Goal: Information Seeking & Learning: Learn about a topic

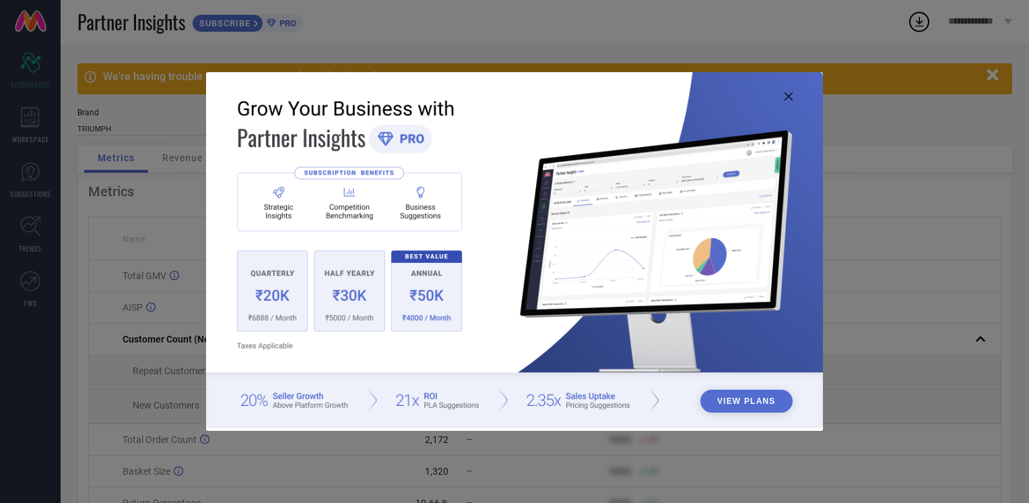
click at [788, 98] on icon at bounding box center [789, 96] width 8 height 8
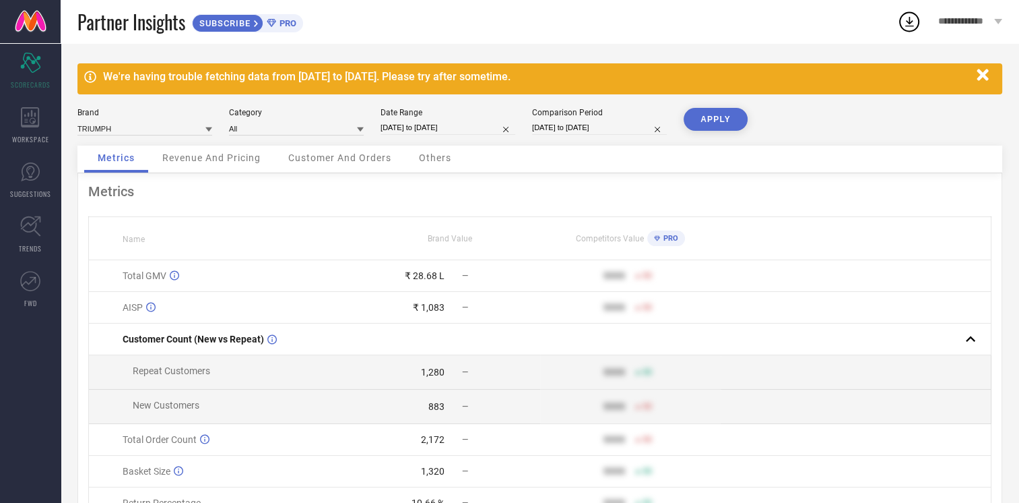
click at [221, 153] on span "Revenue And Pricing" at bounding box center [211, 157] width 98 height 11
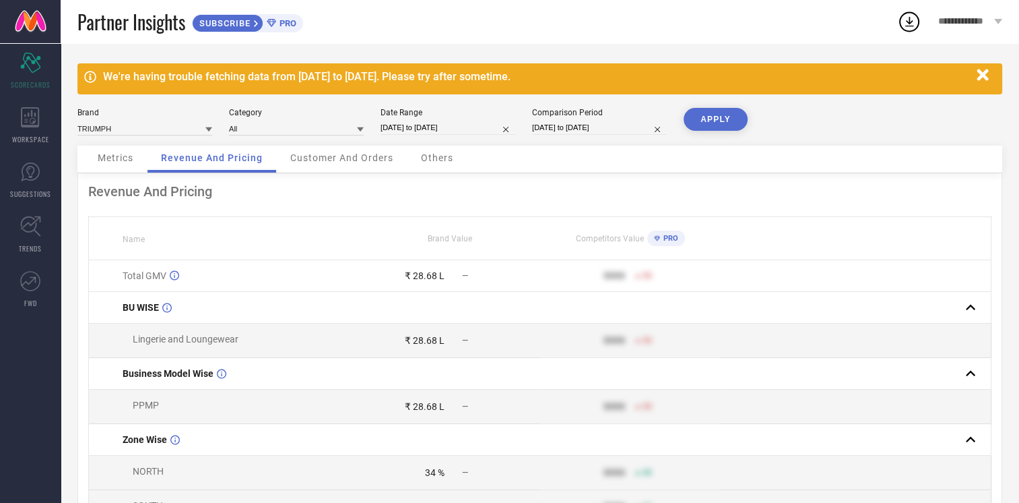
click at [353, 159] on span "Customer And Orders" at bounding box center [341, 157] width 103 height 11
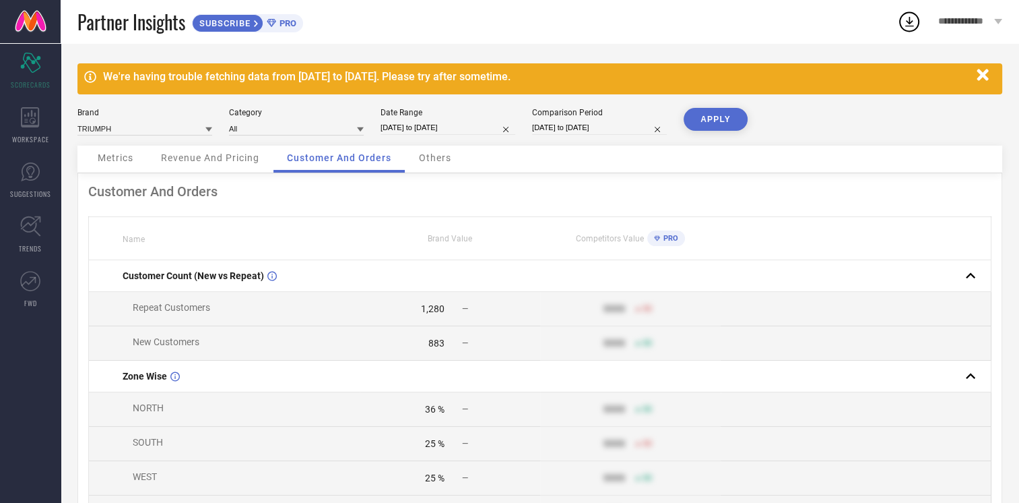
click at [431, 160] on span "Others" at bounding box center [435, 157] width 32 height 11
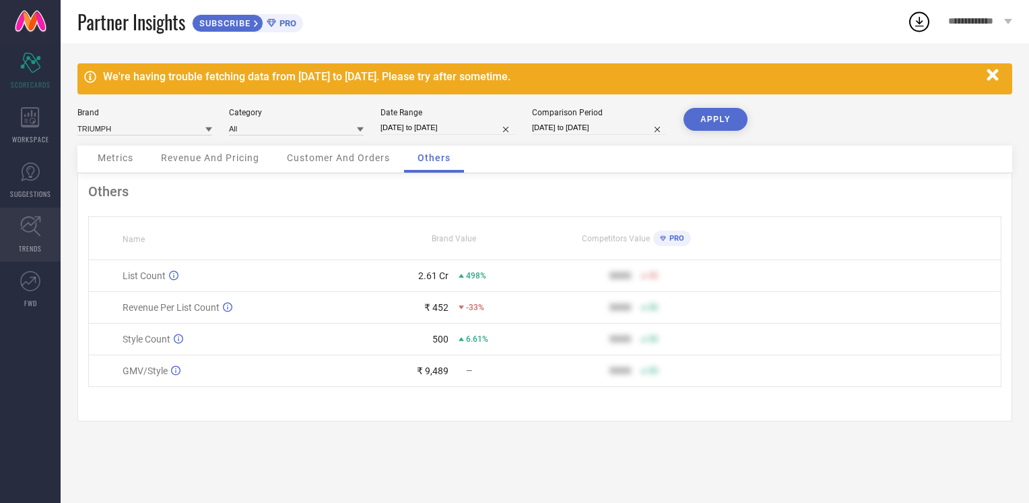
click at [34, 241] on link "TRENDS" at bounding box center [30, 234] width 61 height 54
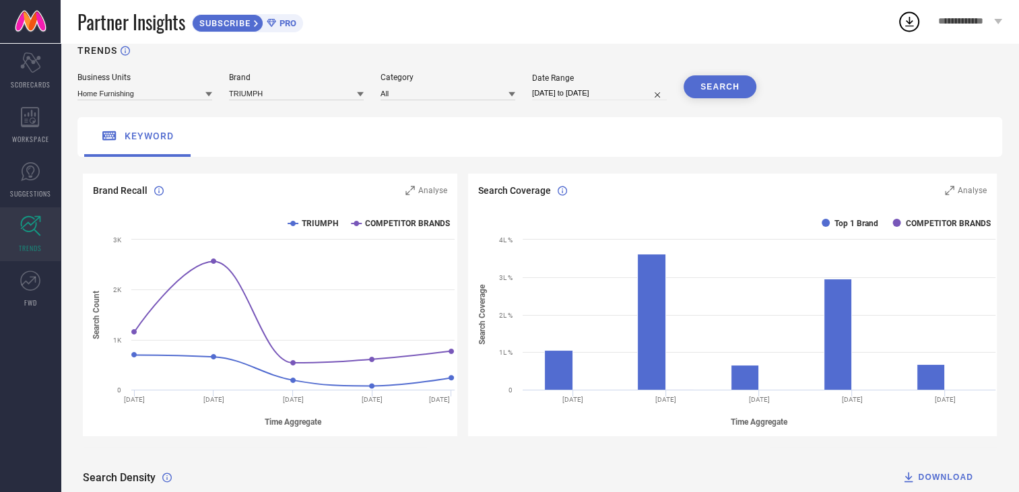
scroll to position [19, 0]
click at [37, 191] on span "SUGGESTIONS" at bounding box center [30, 194] width 41 height 10
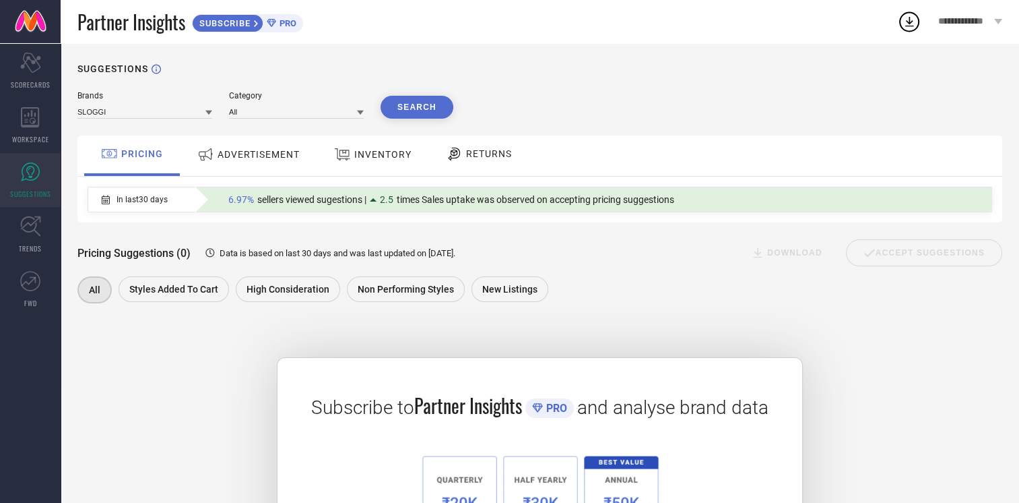
click at [269, 164] on div "ADVERTISEMENT" at bounding box center [248, 154] width 109 height 24
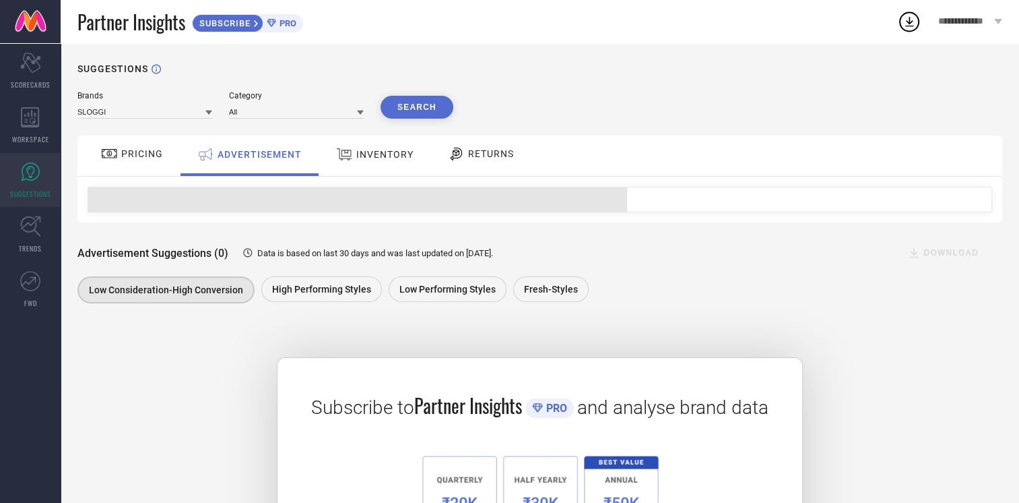
click at [387, 156] on span "INVENTORY" at bounding box center [384, 154] width 57 height 11
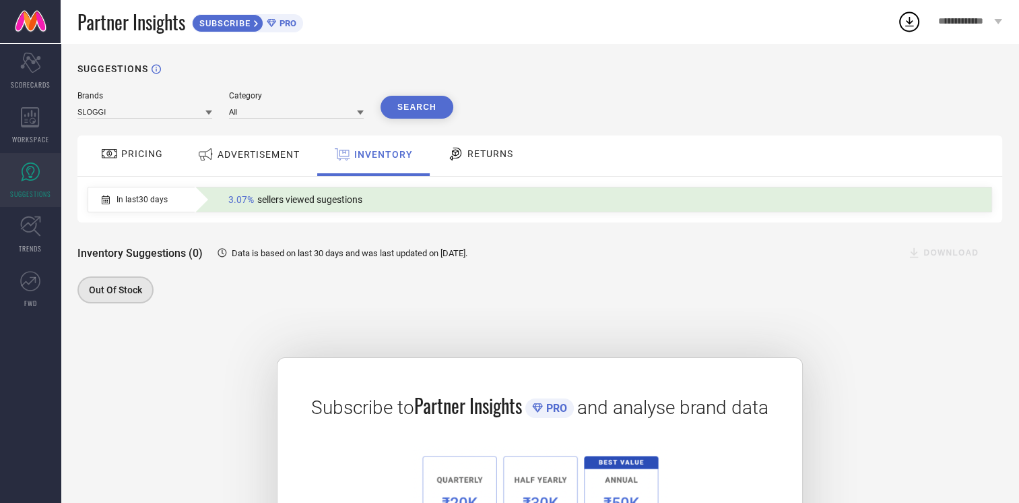
click at [149, 166] on div "PRICING" at bounding box center [132, 155] width 96 height 40
